Goal: Navigation & Orientation: Find specific page/section

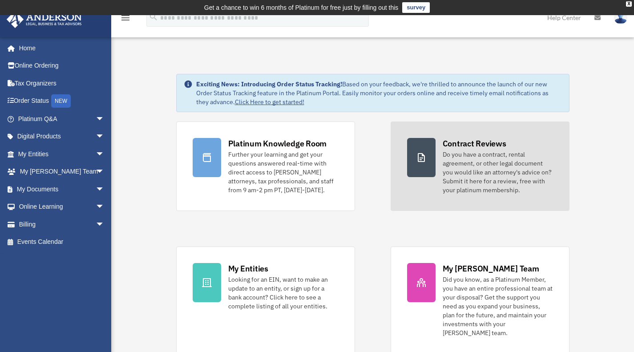
scroll to position [17, 0]
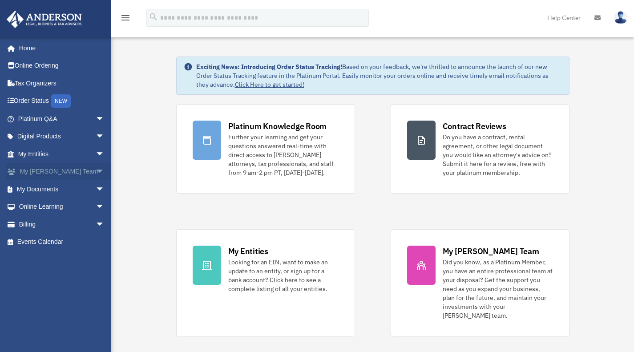
click at [96, 176] on span "arrow_drop_down" at bounding box center [105, 172] width 18 height 18
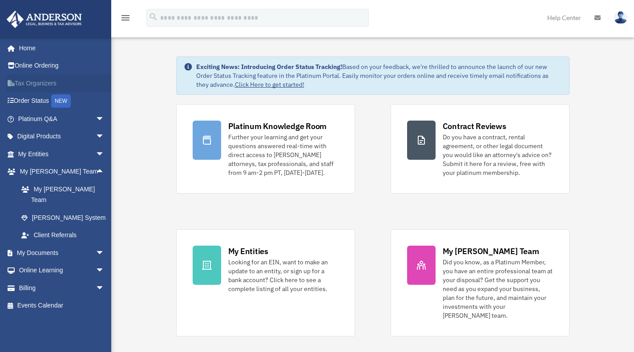
click at [60, 87] on link "Tax Organizers" at bounding box center [62, 83] width 112 height 18
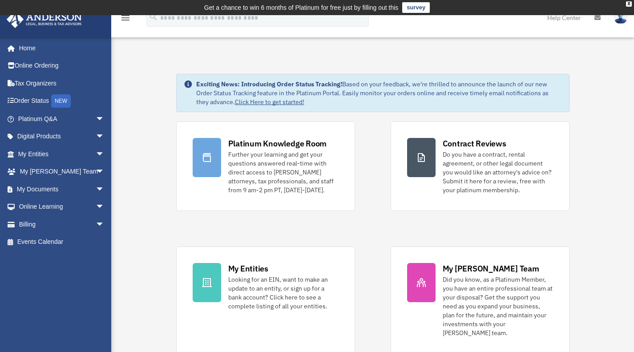
click at [570, 21] on link "Help Center" at bounding box center [563, 17] width 47 height 35
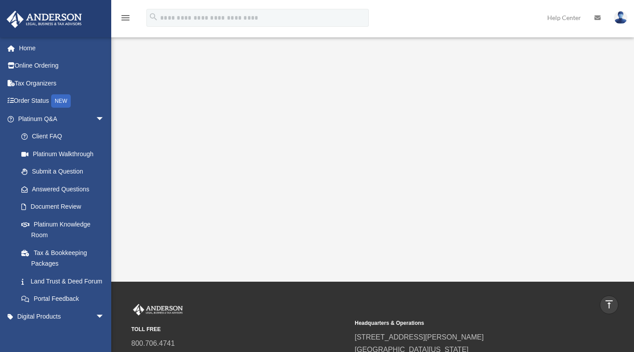
scroll to position [109, 0]
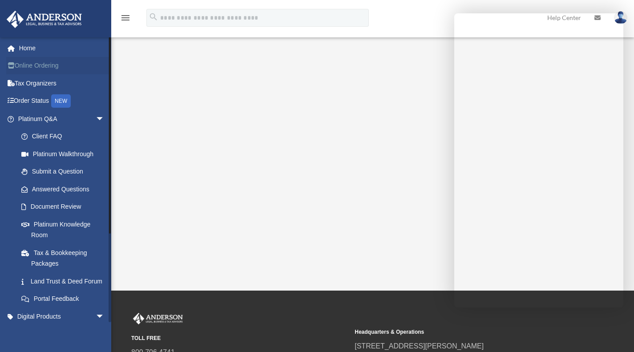
click at [27, 58] on link "Online Ordering" at bounding box center [62, 66] width 112 height 18
